Goal: Find specific page/section

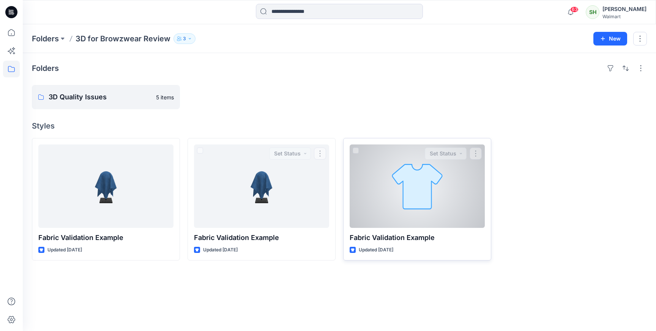
click at [363, 200] on div at bounding box center [417, 187] width 135 height 84
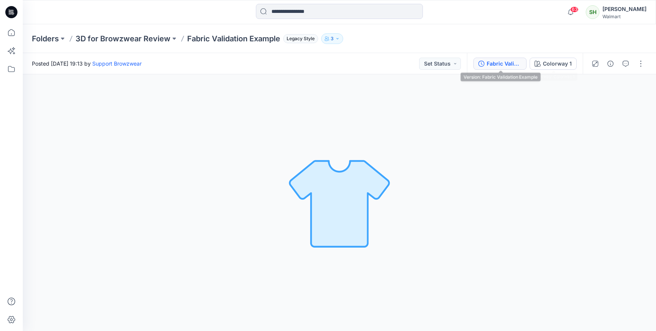
click at [522, 63] on button "Fabric Validation Example" at bounding box center [499, 64] width 53 height 12
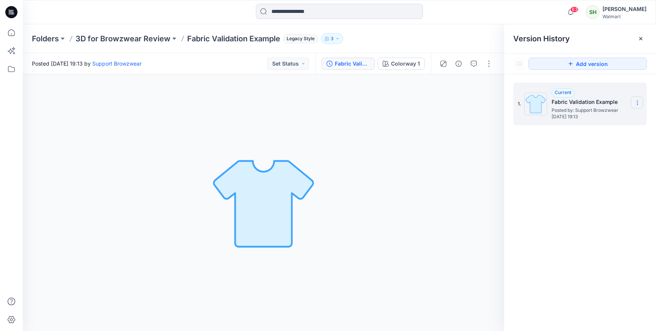
click at [632, 102] on section at bounding box center [637, 102] width 12 height 12
